Goal: Task Accomplishment & Management: Manage account settings

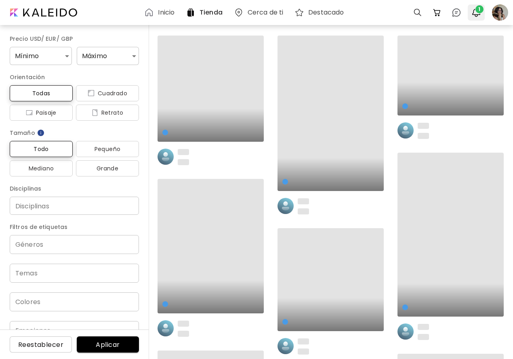
click at [477, 12] on span "1" at bounding box center [479, 9] width 8 height 8
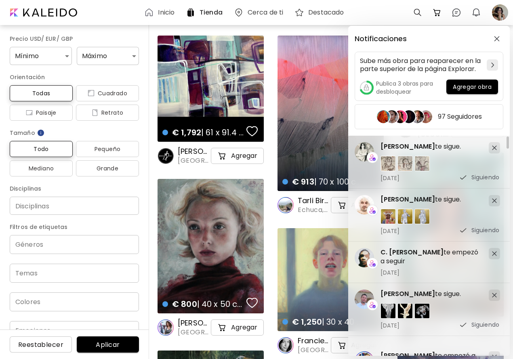
click at [507, 15] on div "Notificaciones Sube más obra para reaparecer en la parte superior de la página …" at bounding box center [256, 179] width 513 height 359
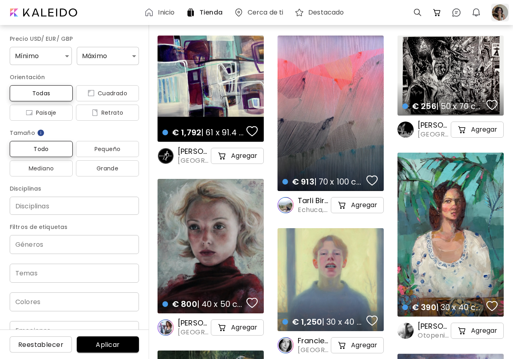
click at [503, 14] on div at bounding box center [500, 13] width 18 height 18
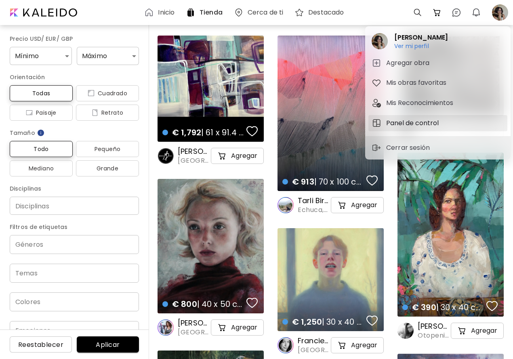
click at [426, 125] on h5 "Panel de control" at bounding box center [413, 123] width 55 height 10
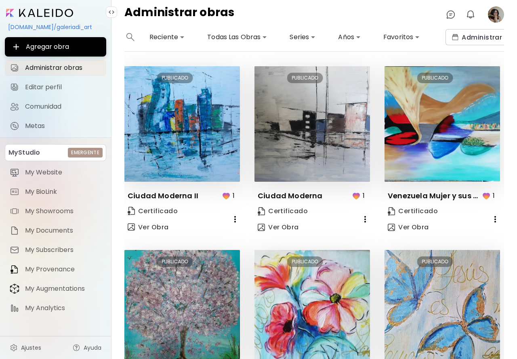
click at [491, 216] on icon "button" at bounding box center [495, 219] width 10 height 10
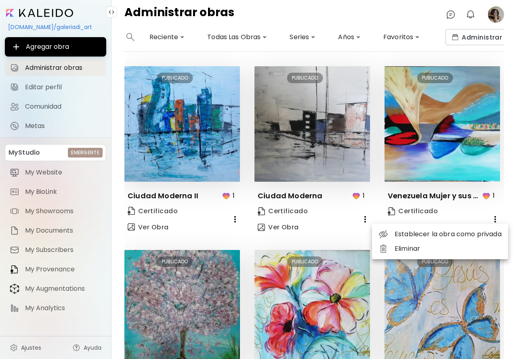
click at [451, 128] on div at bounding box center [258, 179] width 517 height 359
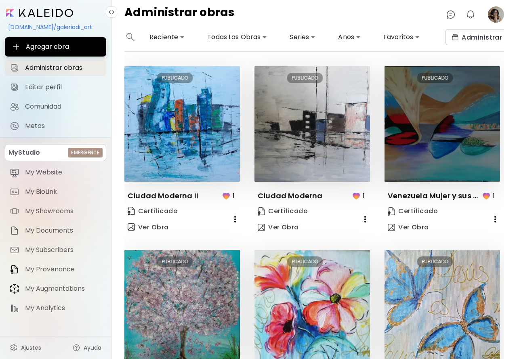
click at [436, 141] on img at bounding box center [441, 123] width 115 height 115
